Goal: Task Accomplishment & Management: Complete application form

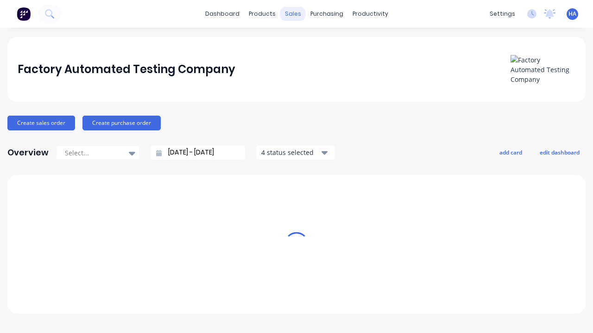
click at [293, 14] on div "sales" at bounding box center [292, 14] width 25 height 14
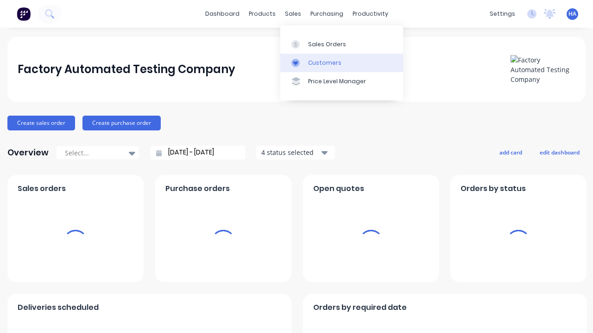
click at [341, 63] on link "Customers" at bounding box center [341, 63] width 123 height 19
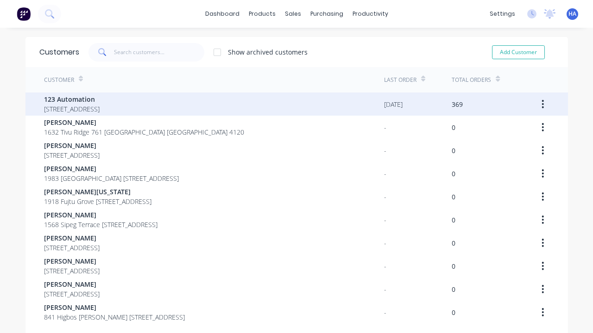
click at [100, 99] on span "123 Automation" at bounding box center [72, 99] width 56 height 10
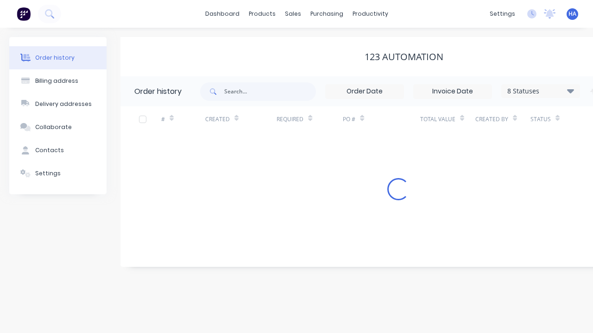
scroll to position [0, 94]
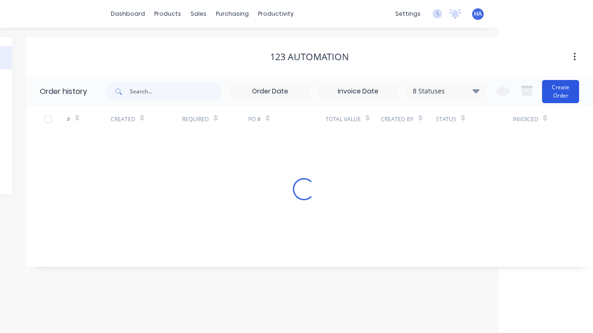
click at [561, 91] on button "Create Order" at bounding box center [560, 91] width 37 height 23
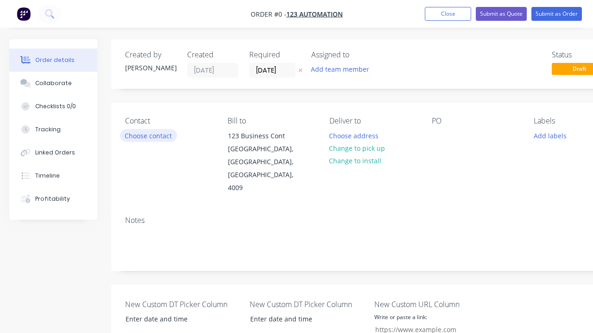
click at [148, 136] on button "Choose contact" at bounding box center [148, 135] width 57 height 13
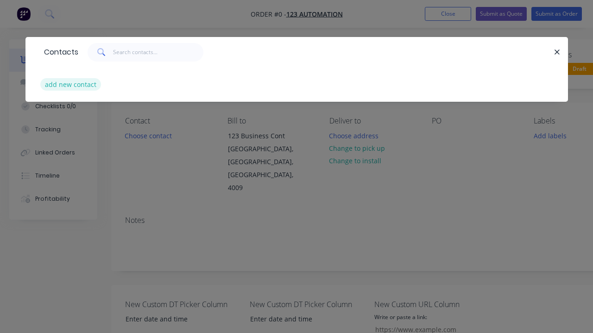
click at [69, 84] on button "add new contact" at bounding box center [70, 84] width 61 height 13
select select "AU"
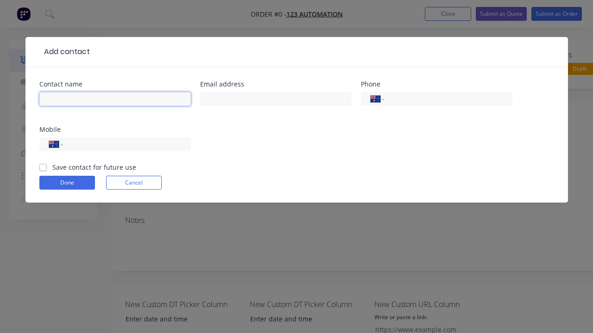
click at [115, 99] on input "text" at bounding box center [114, 99] width 151 height 14
type input "[PERSON_NAME] Automated"
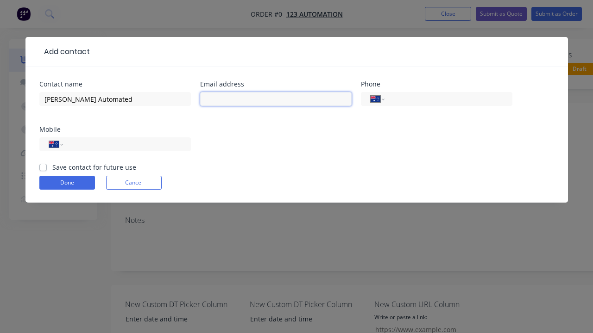
click at [276, 99] on input "text" at bounding box center [275, 99] width 151 height 14
type input "[PERSON_NAME][EMAIL_ADDRESS][DOMAIN_NAME]"
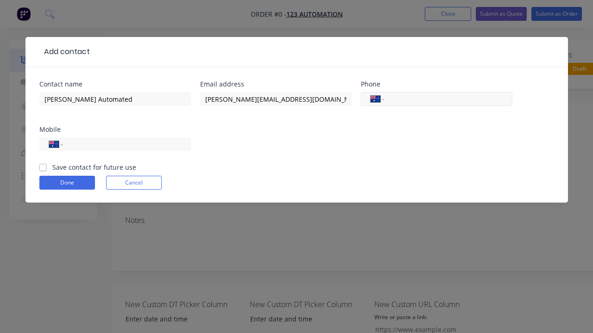
click at [446, 99] on input "tel" at bounding box center [446, 99] width 111 height 11
type input "0412 412 321"
click at [125, 144] on input "tel" at bounding box center [124, 144] width 111 height 11
type input "0412 341 232"
click at [67, 183] on button "Done" at bounding box center [67, 183] width 56 height 14
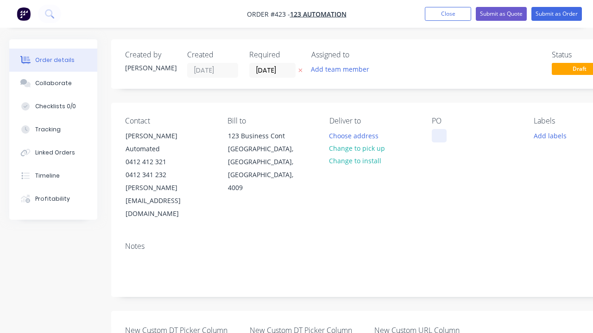
click at [439, 136] on div at bounding box center [439, 135] width 15 height 13
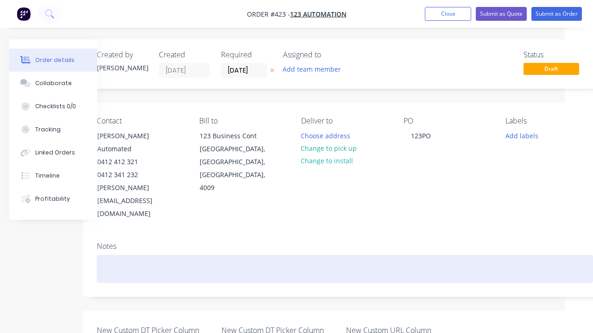
click at [345, 255] on div at bounding box center [345, 269] width 496 height 28
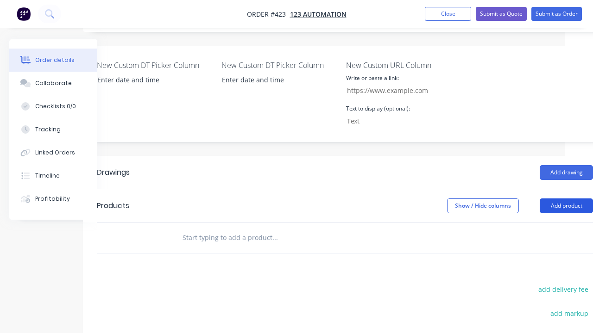
scroll to position [265, 51]
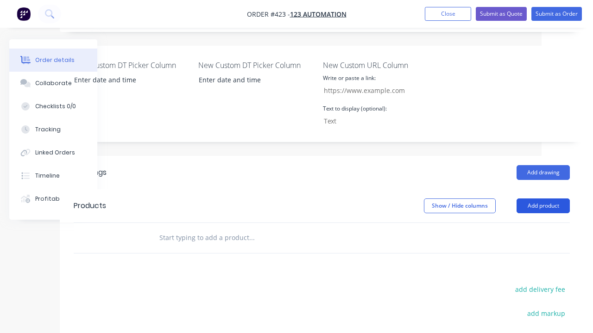
click at [543, 199] on button "Add product" at bounding box center [542, 206] width 53 height 15
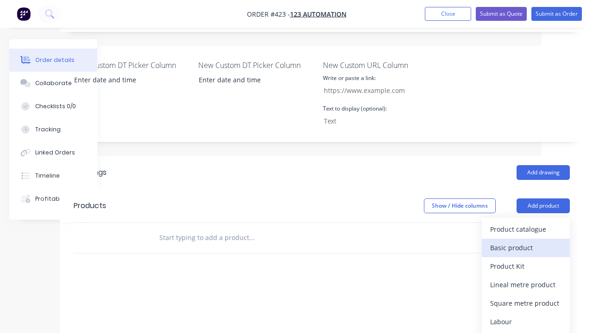
click at [526, 241] on div "Basic product" at bounding box center [525, 247] width 71 height 13
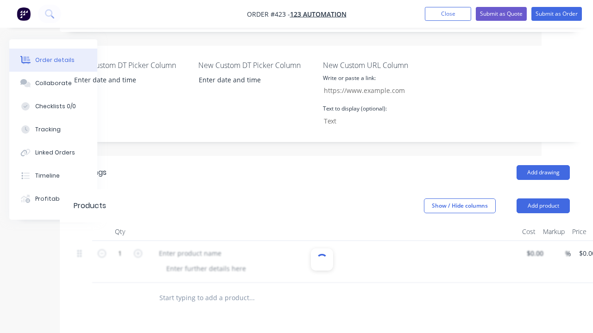
scroll to position [153, 0]
